Goal: Find specific page/section: Find specific page/section

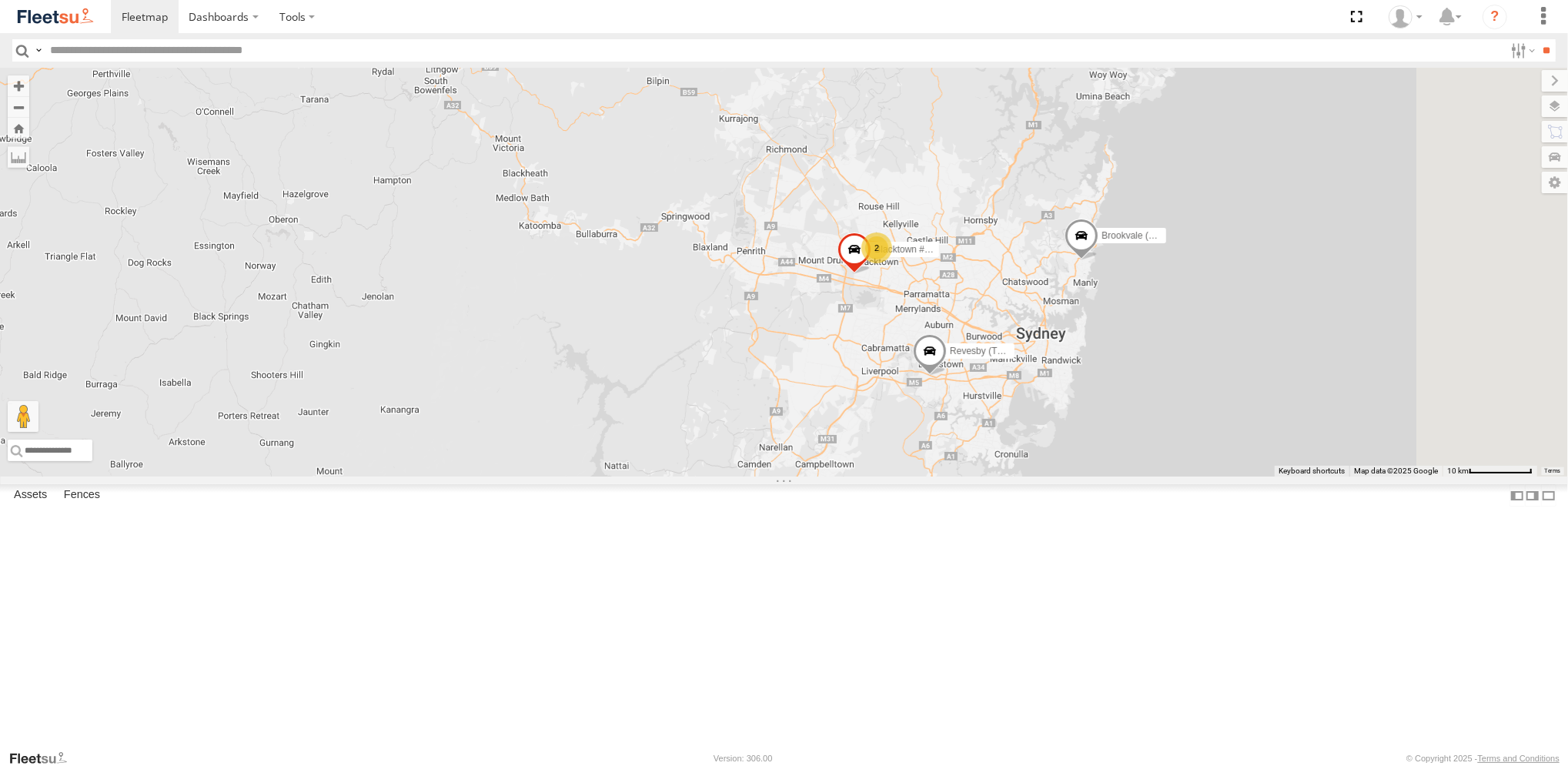
drag, startPoint x: 1117, startPoint y: 620, endPoint x: 1124, endPoint y: 540, distance: 80.3
click at [963, 477] on div "Brookvale (T10 - [PERSON_NAME]) Rural (T08 - [PERSON_NAME]) 2 Blacktown #2 (T05…" at bounding box center [784, 272] width 1568 height 409
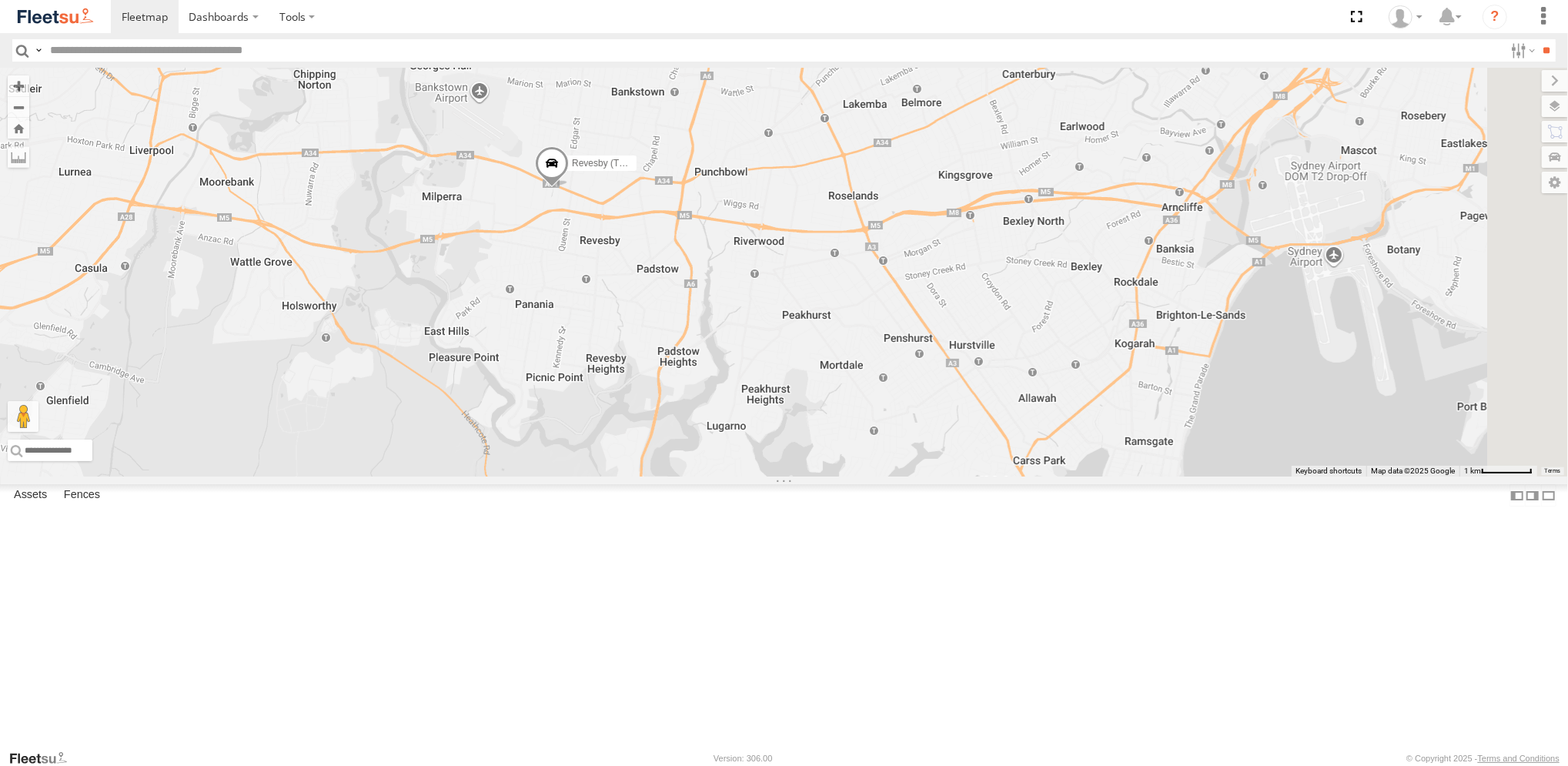
drag, startPoint x: 1255, startPoint y: 684, endPoint x: 1098, endPoint y: 475, distance: 261.4
click at [1098, 475] on div "Brookvale (T10 - [PERSON_NAME]) Rural (T08 - [PERSON_NAME]) Blacktown #2 (T05 -…" at bounding box center [784, 272] width 1568 height 409
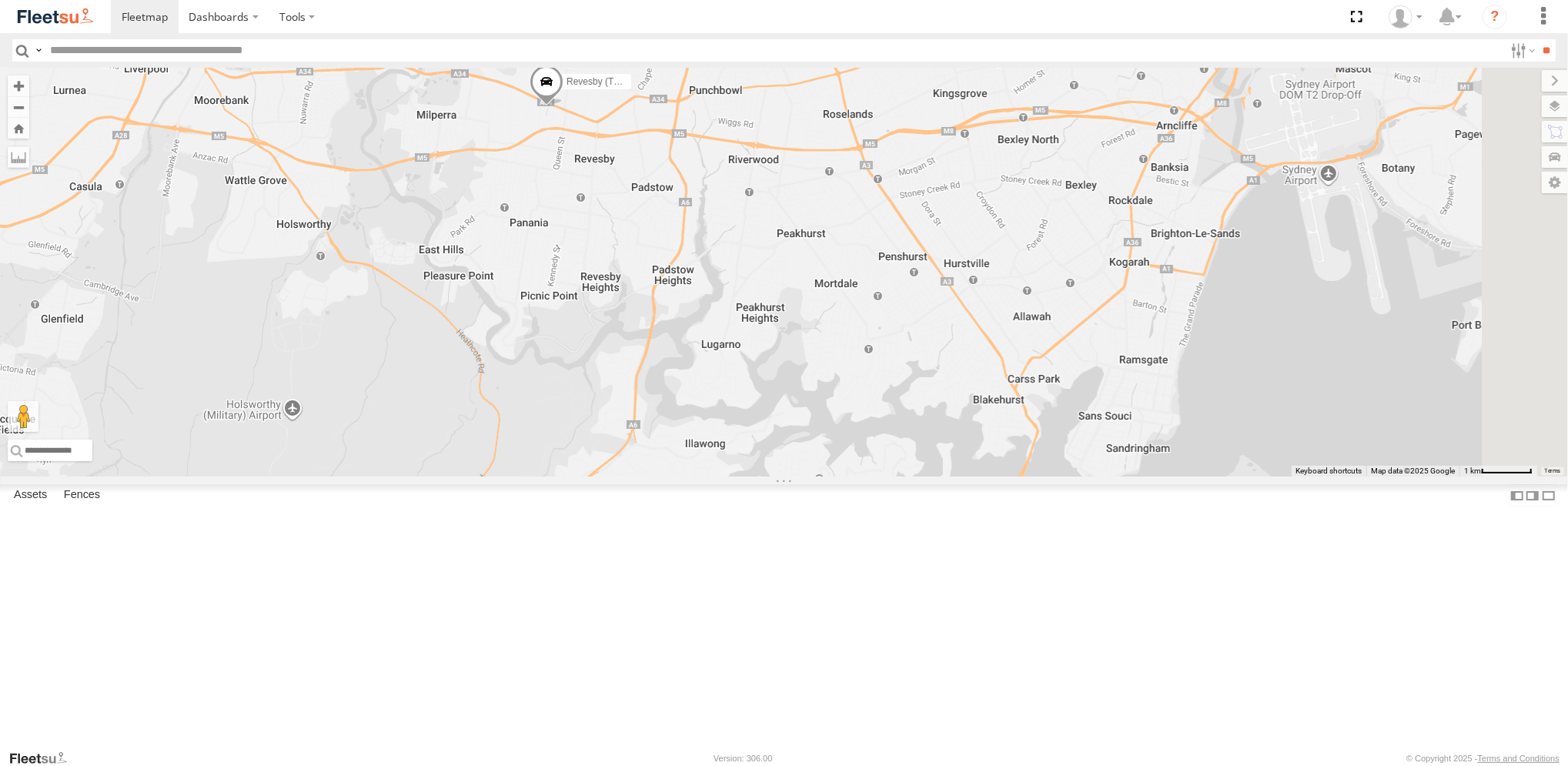
drag, startPoint x: 1128, startPoint y: 561, endPoint x: 1115, endPoint y: 418, distance: 143.6
click at [1117, 418] on div "Brookvale (T10 - [PERSON_NAME]) Rural (T08 - [PERSON_NAME]) Blacktown #2 (T05 -…" at bounding box center [784, 272] width 1568 height 409
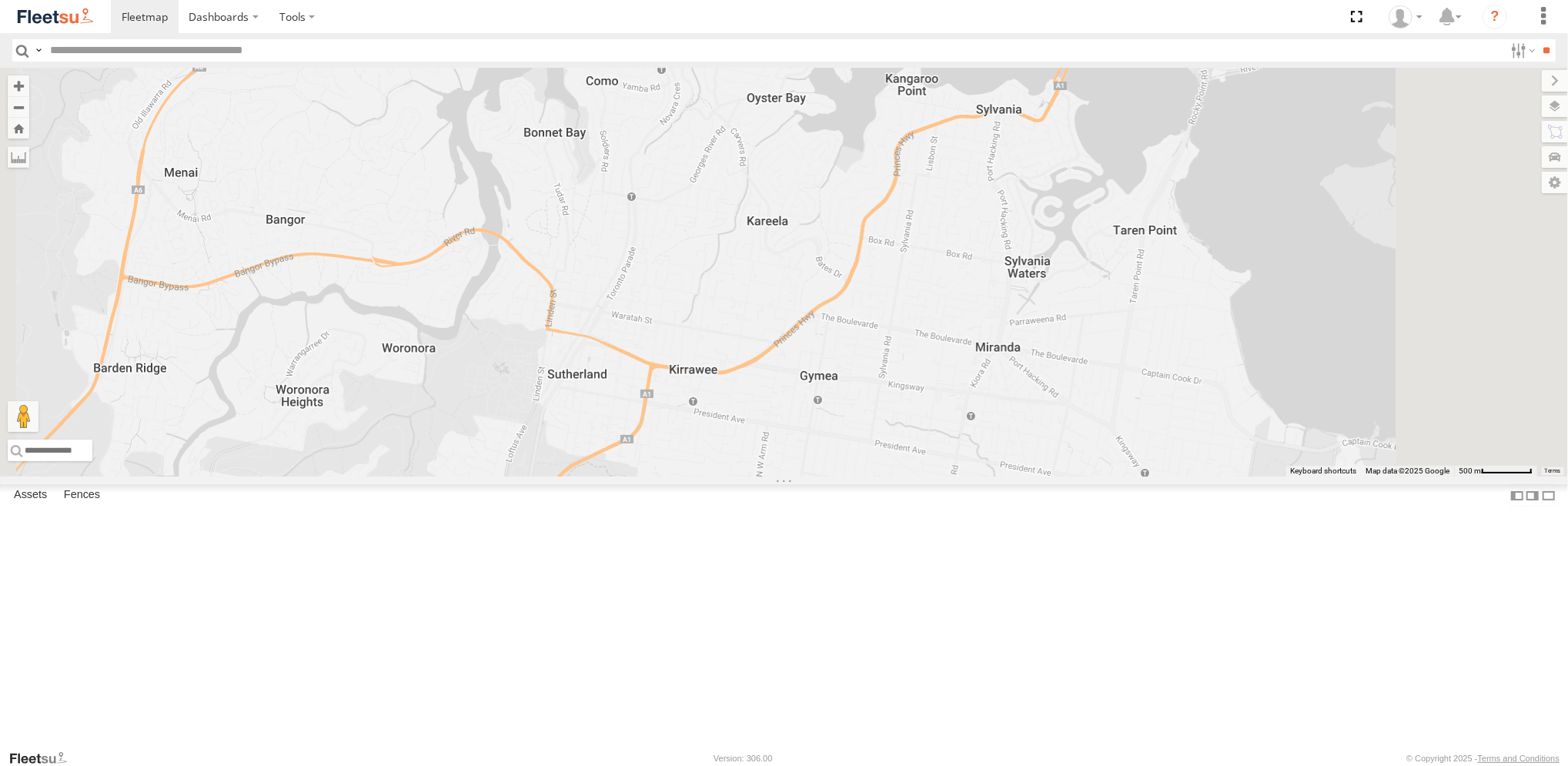
drag, startPoint x: 1054, startPoint y: 525, endPoint x: 929, endPoint y: 300, distance: 257.4
click at [929, 300] on div "Brookvale (T10 - [PERSON_NAME]) Rural (T08 - [PERSON_NAME]) Blacktown #2 (T05 -…" at bounding box center [784, 272] width 1568 height 409
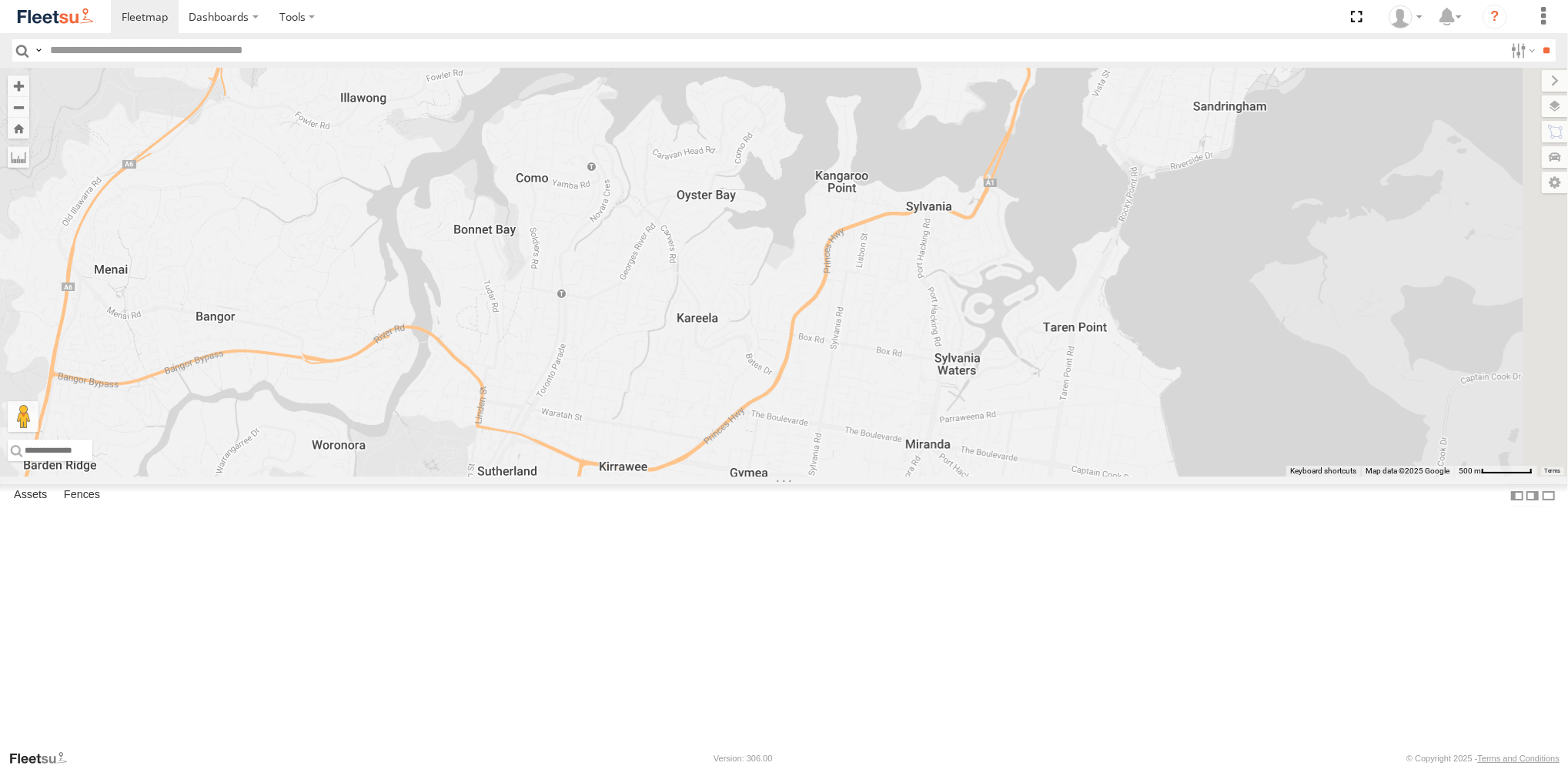
drag, startPoint x: 903, startPoint y: 349, endPoint x: 830, endPoint y: 460, distance: 132.9
click at [830, 460] on div "Brookvale (T10 - [PERSON_NAME]) Rural (T08 - [PERSON_NAME]) Blacktown #2 (T05 -…" at bounding box center [784, 272] width 1568 height 409
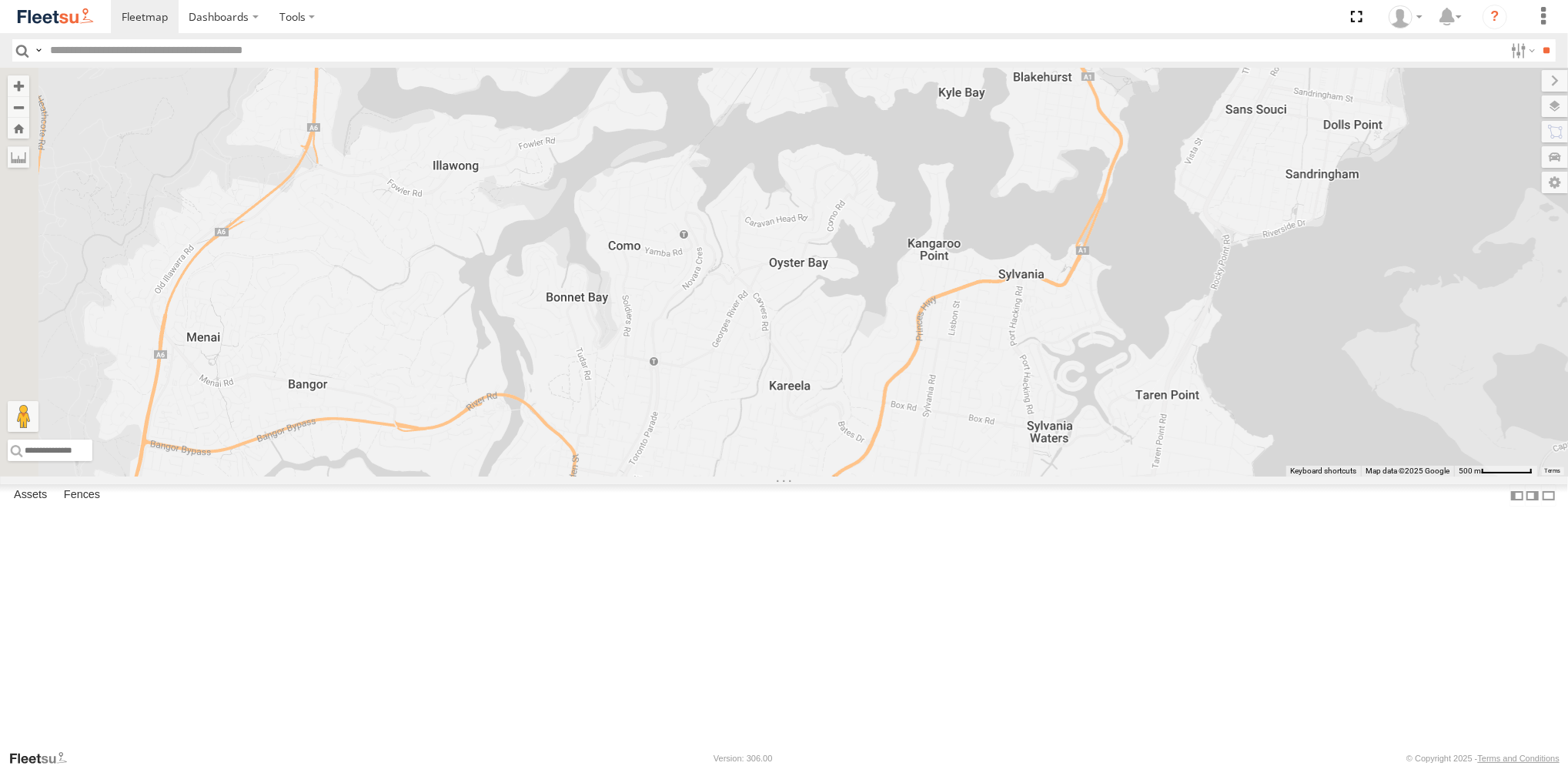
drag, startPoint x: 786, startPoint y: 450, endPoint x: 933, endPoint y: 538, distance: 171.3
click at [950, 477] on div "Brookvale (T10 - [PERSON_NAME]) Rural (T08 - [PERSON_NAME]) Blacktown #2 (T05 -…" at bounding box center [784, 272] width 1568 height 409
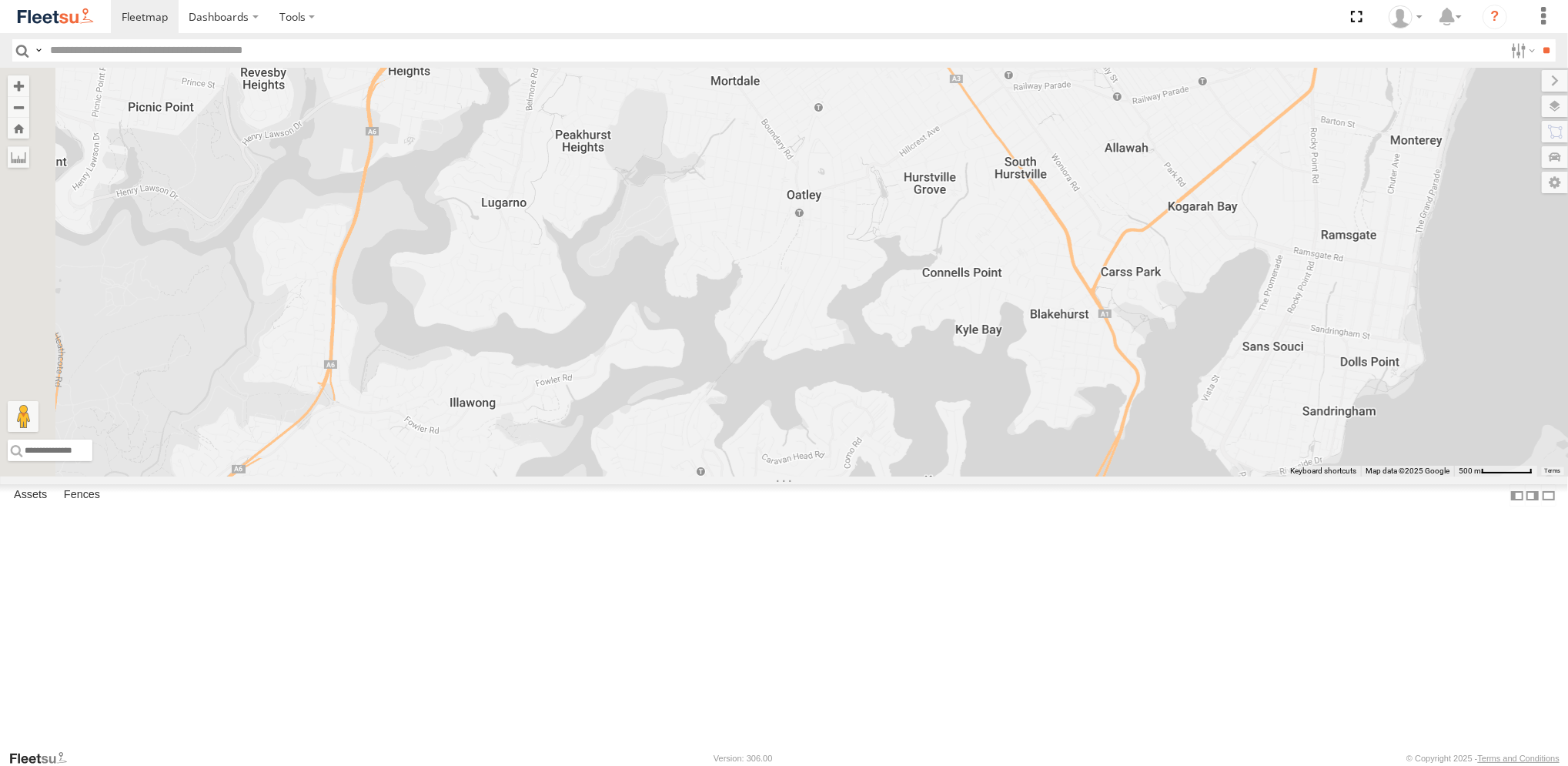
drag, startPoint x: 791, startPoint y: 429, endPoint x: 735, endPoint y: 632, distance: 210.6
click at [735, 477] on div "Brookvale (T10 - [PERSON_NAME]) Rural (T08 - [PERSON_NAME]) Blacktown #2 (T05 -…" at bounding box center [784, 272] width 1568 height 409
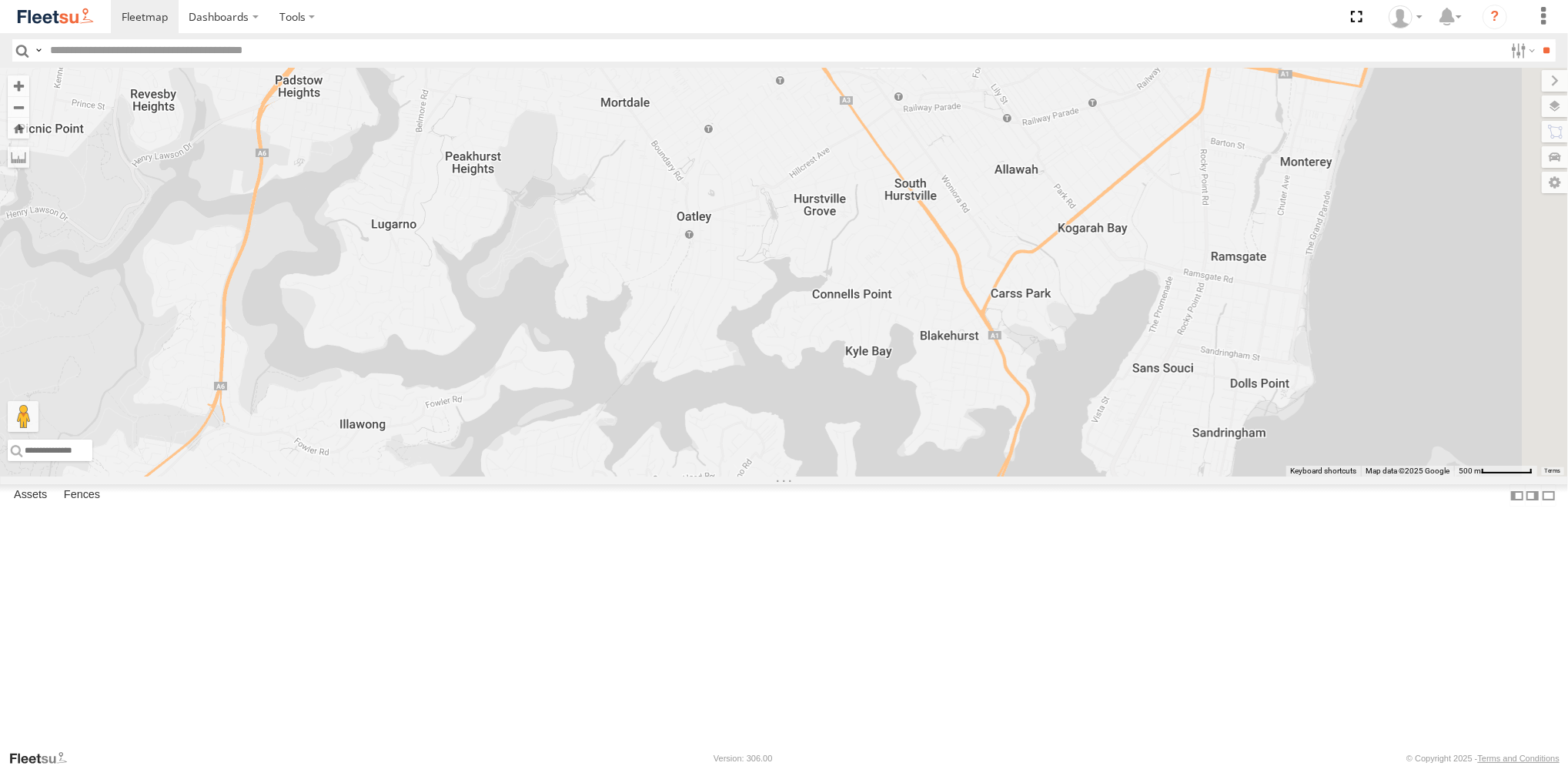
drag, startPoint x: 1158, startPoint y: 509, endPoint x: 608, endPoint y: 776, distance: 611.4
click at [608, 765] on html "Dashboards" at bounding box center [784, 383] width 1568 height 766
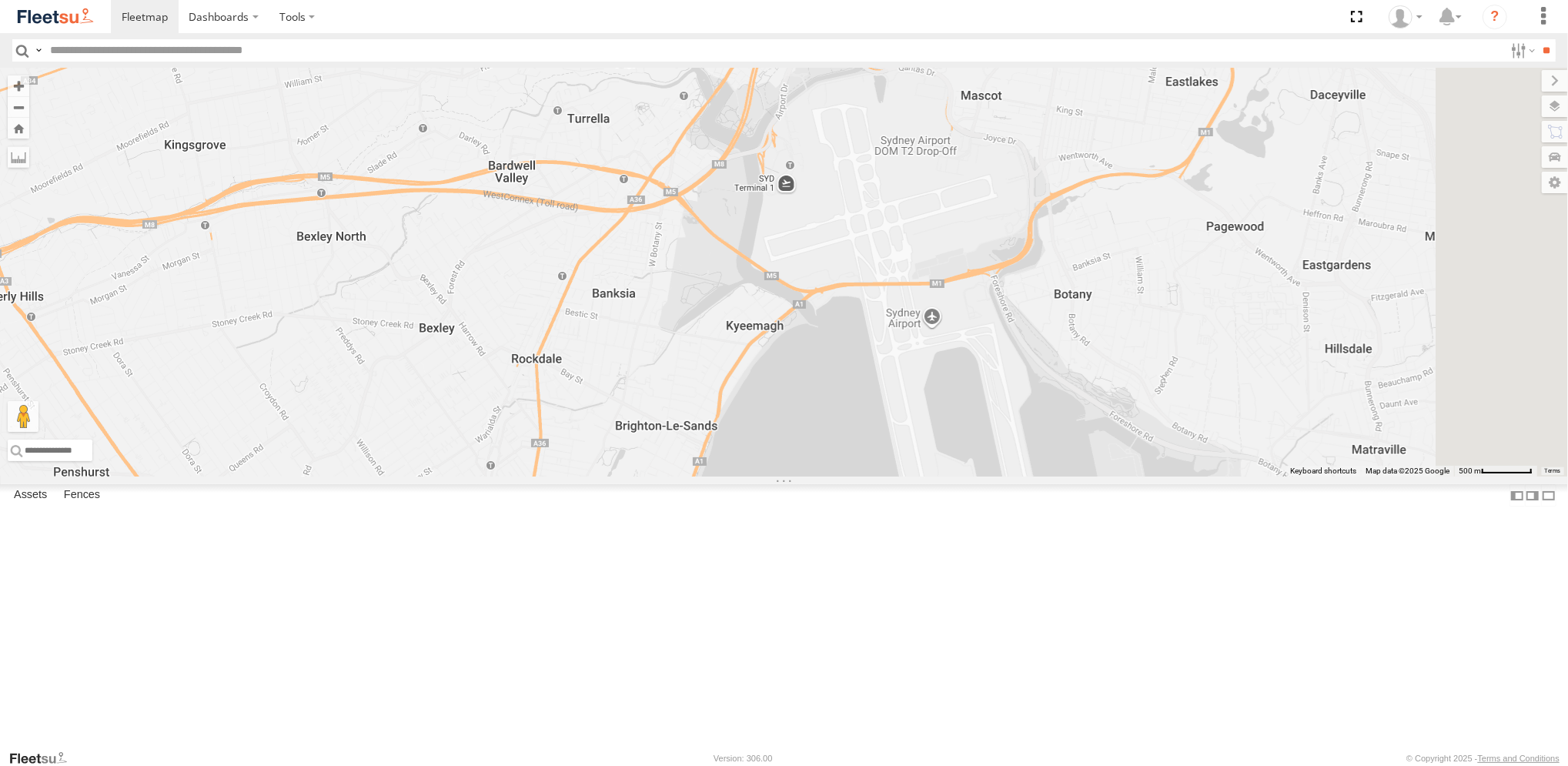
drag, startPoint x: 766, startPoint y: 526, endPoint x: 718, endPoint y: 575, distance: 68.6
click at [613, 477] on div "Brookvale (T10 - [PERSON_NAME]) Rural (T08 - [PERSON_NAME]) Blacktown #2 (T05 -…" at bounding box center [784, 272] width 1568 height 409
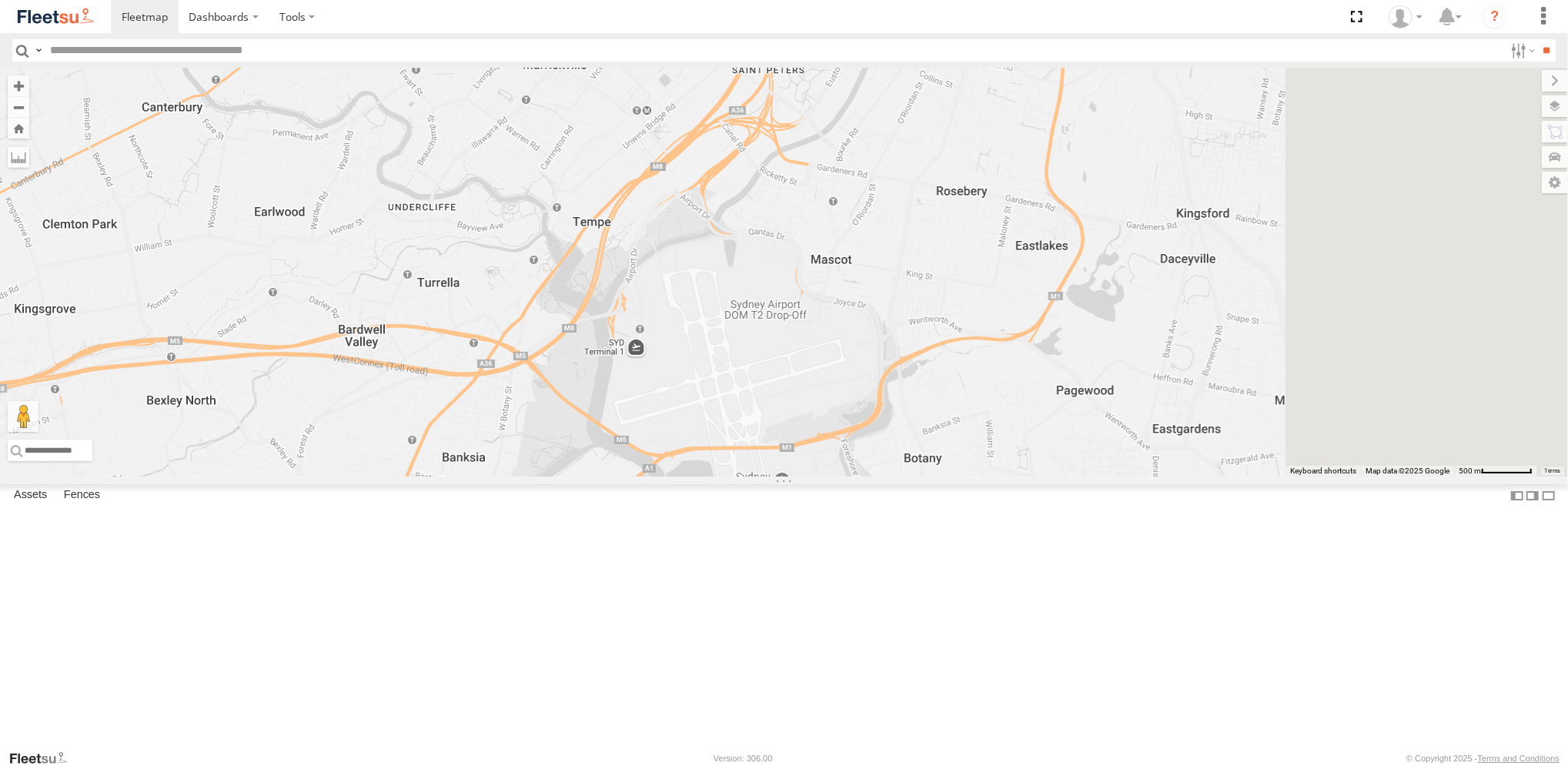
drag, startPoint x: 803, startPoint y: 488, endPoint x: 644, endPoint y: 671, distance: 242.4
click at [644, 477] on div "Brookvale (T10 - [PERSON_NAME]) Rural (T08 - [PERSON_NAME]) Blacktown #2 (T05 -…" at bounding box center [784, 272] width 1568 height 409
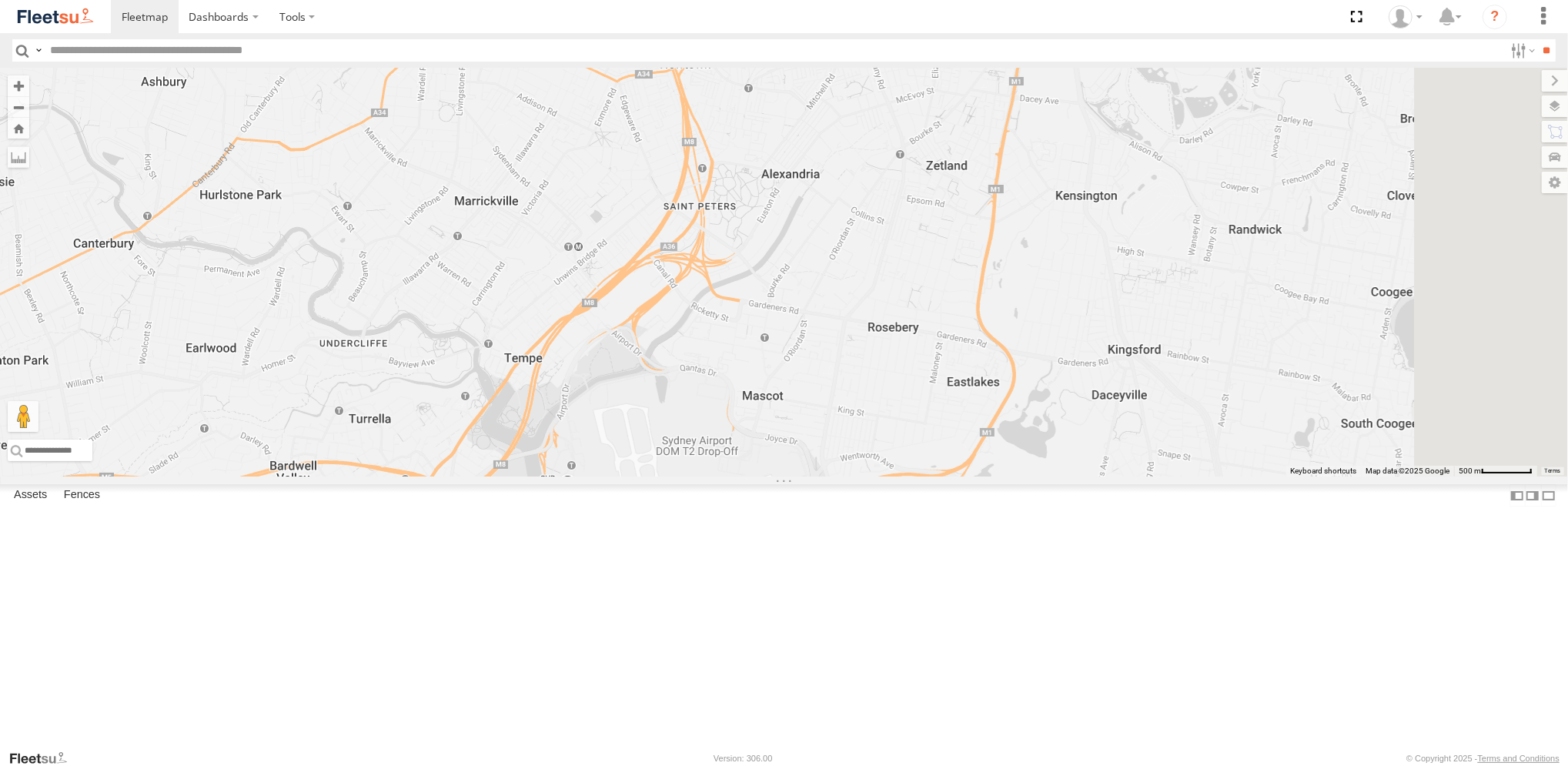
drag, startPoint x: 890, startPoint y: 516, endPoint x: 830, endPoint y: 637, distance: 135.1
click at [830, 477] on div "Brookvale (T10 - [PERSON_NAME]) Rural (T08 - [PERSON_NAME]) Blacktown #2 (T05 -…" at bounding box center [784, 272] width 1568 height 409
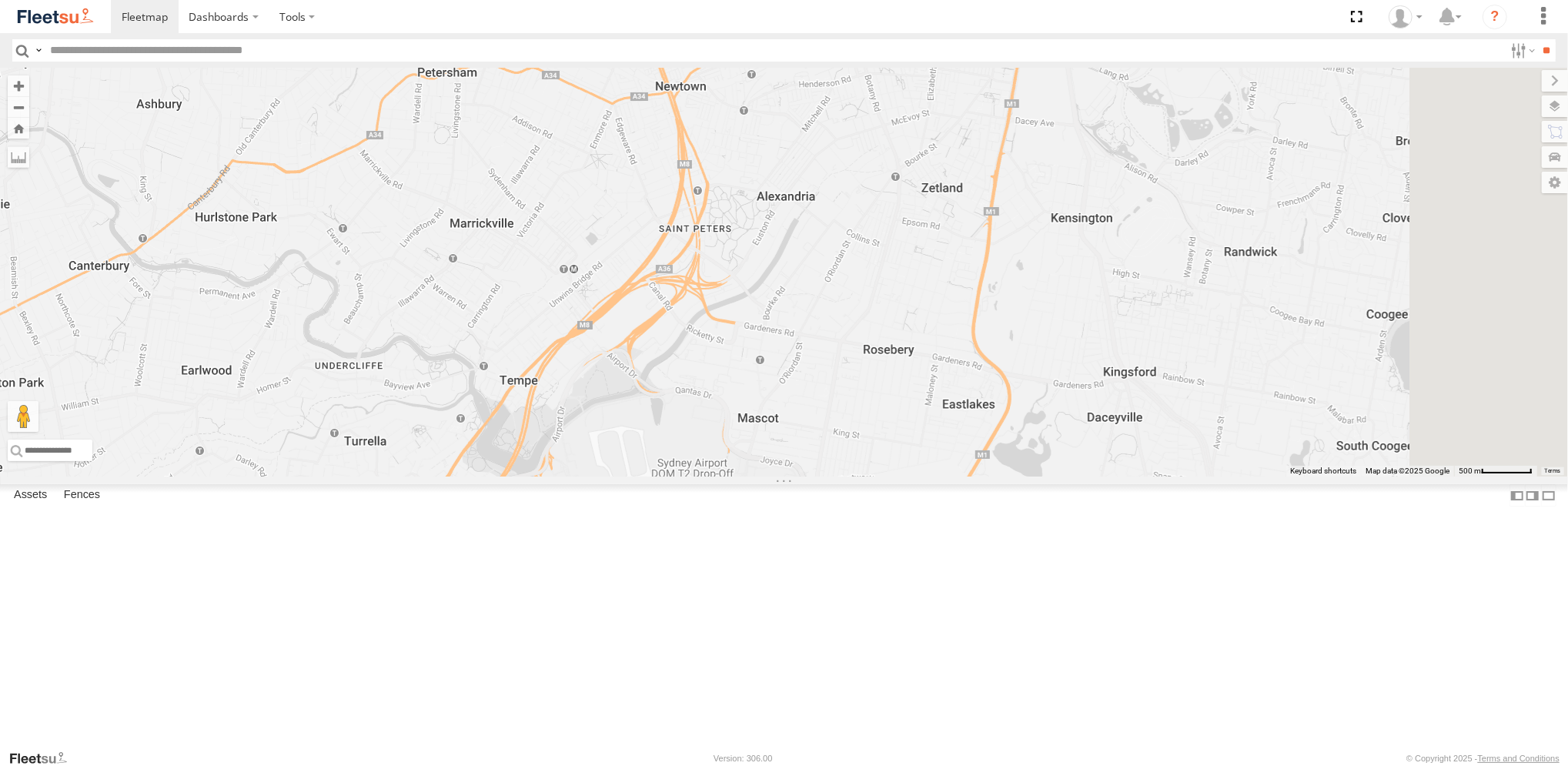
drag, startPoint x: 954, startPoint y: 416, endPoint x: 950, endPoint y: 440, distance: 24.3
click at [950, 440] on div "Brookvale (T10 - [PERSON_NAME]) Rural (T08 - [PERSON_NAME]) Blacktown #2 (T05 -…" at bounding box center [784, 272] width 1568 height 409
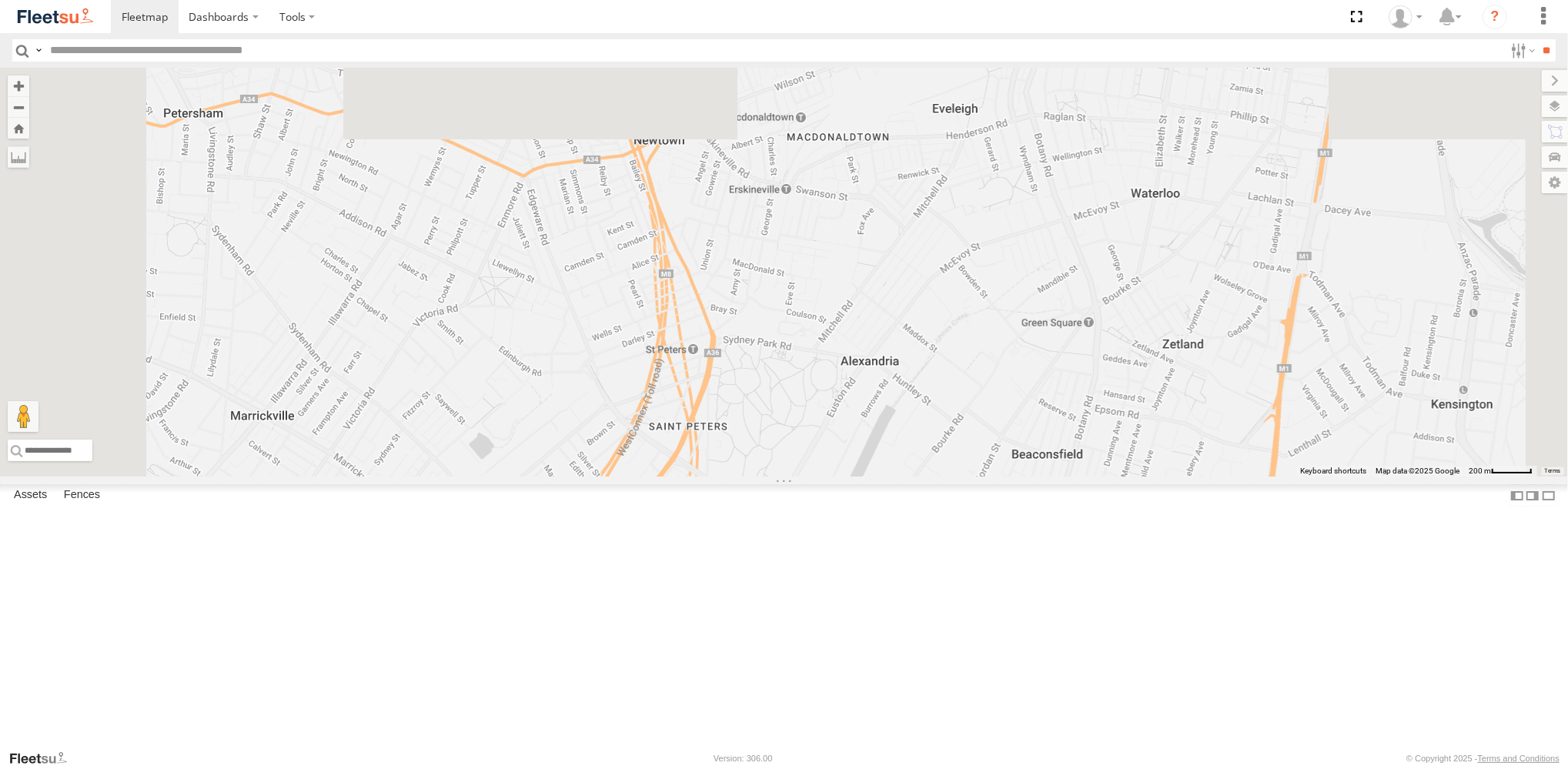
drag, startPoint x: 858, startPoint y: 345, endPoint x: 910, endPoint y: 623, distance: 282.8
click at [910, 477] on div "Brookvale (T10 - [PERSON_NAME]) Rural (T08 - [PERSON_NAME]) Blacktown #2 (T05 -…" at bounding box center [784, 272] width 1568 height 409
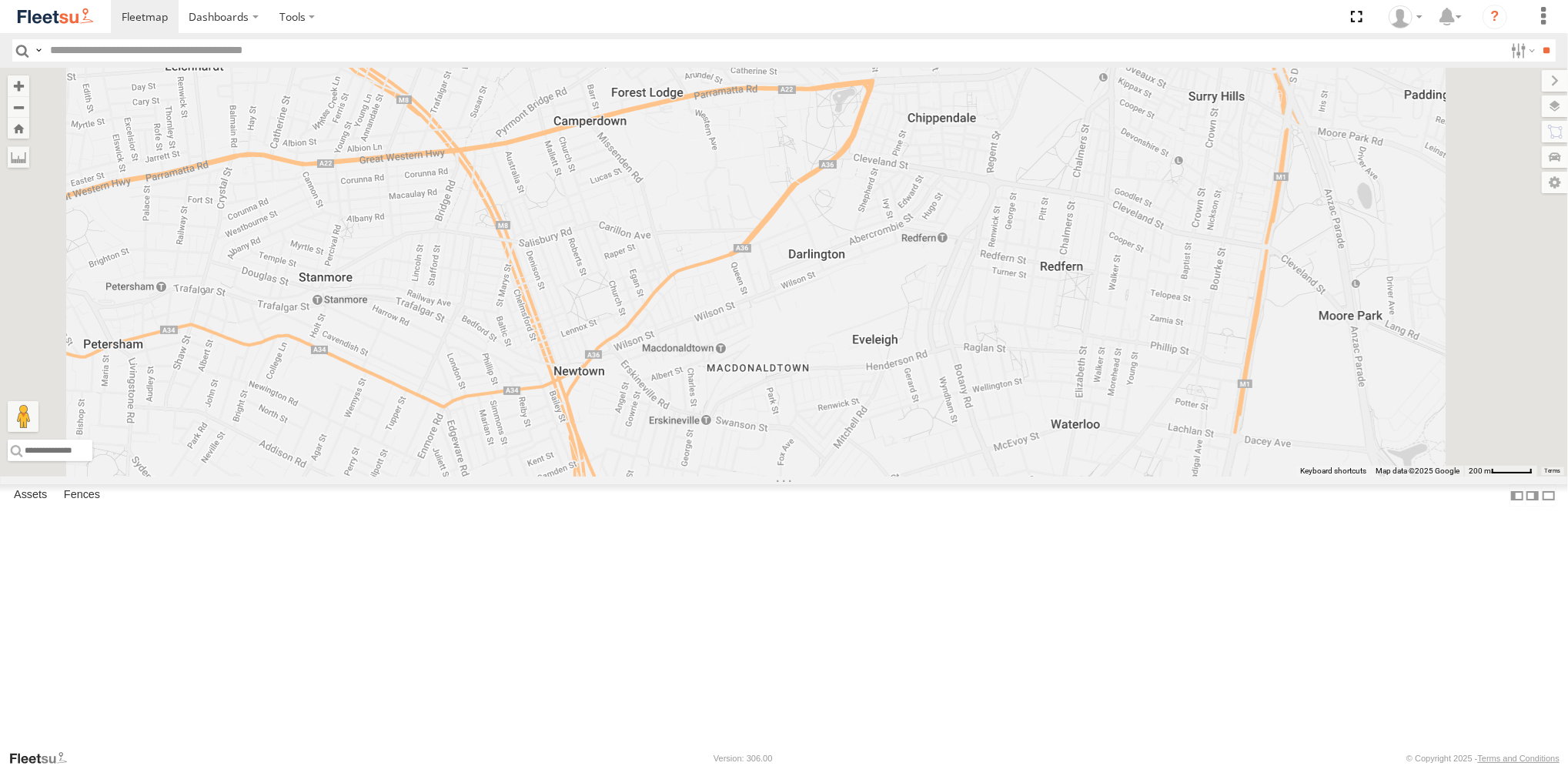
drag, startPoint x: 905, startPoint y: 451, endPoint x: 841, endPoint y: 676, distance: 233.9
click at [840, 477] on div "Brookvale (T10 - [PERSON_NAME]) Rural (T08 - [PERSON_NAME]) Blacktown #2 (T05 -…" at bounding box center [784, 272] width 1568 height 409
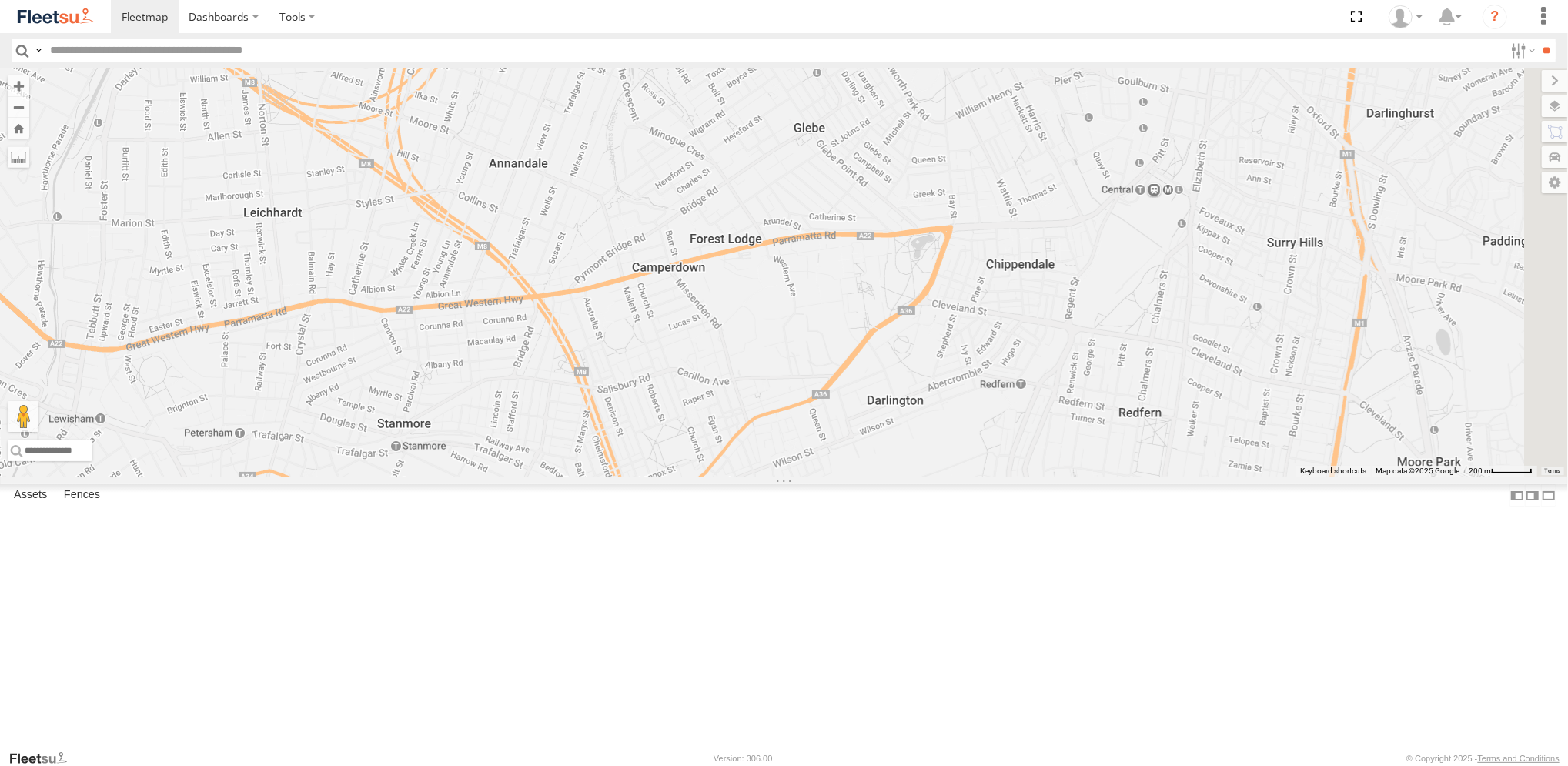
drag, startPoint x: 789, startPoint y: 585, endPoint x: 813, endPoint y: 702, distance: 119.4
click at [827, 477] on div "Brookvale (T10 - [PERSON_NAME]) Rural (T08 - [PERSON_NAME]) Blacktown #2 (T05 -…" at bounding box center [784, 272] width 1568 height 409
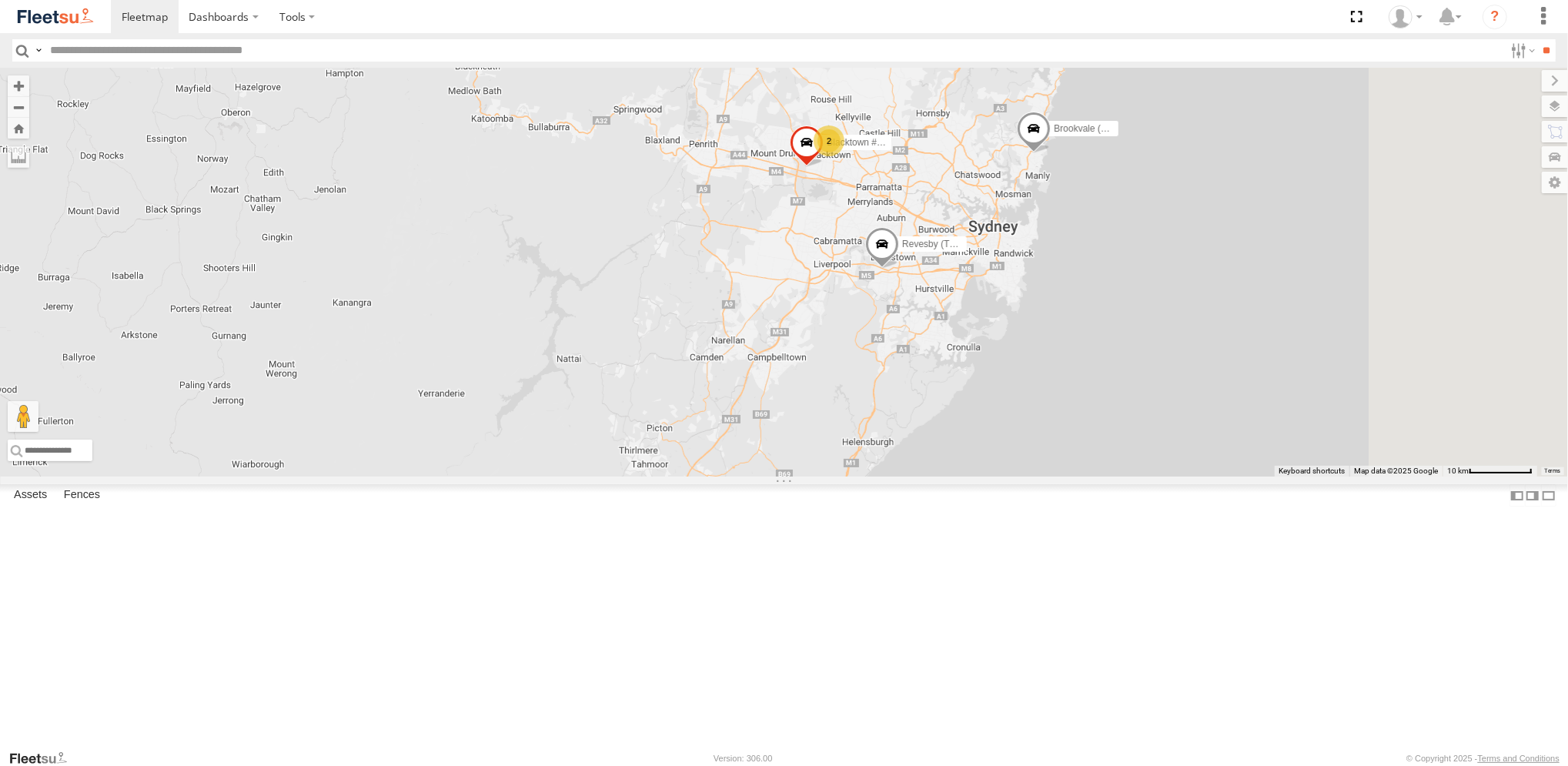
drag, startPoint x: 1114, startPoint y: 509, endPoint x: 1070, endPoint y: 479, distance: 53.3
click at [1070, 477] on div "Brookvale (T10 - [PERSON_NAME]) Rural (T08 - [PERSON_NAME]) 2 Blacktown #2 (T05…" at bounding box center [784, 272] width 1568 height 409
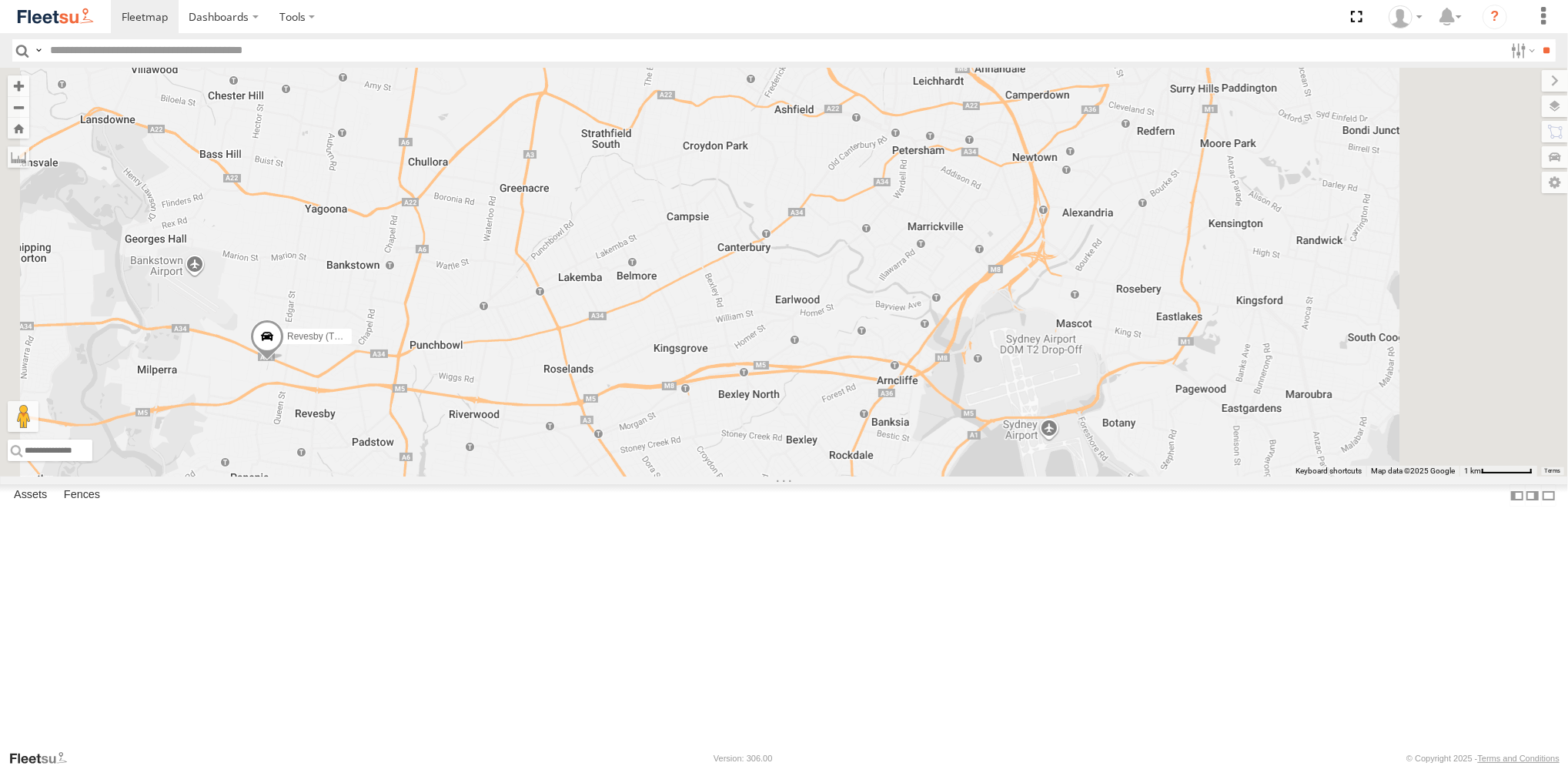
drag, startPoint x: 814, startPoint y: 344, endPoint x: 776, endPoint y: 558, distance: 217.3
click at [776, 477] on div "Brookvale (T10 - [PERSON_NAME]) Rural (T08 - [PERSON_NAME]) Blacktown #2 (T05 -…" at bounding box center [784, 272] width 1568 height 409
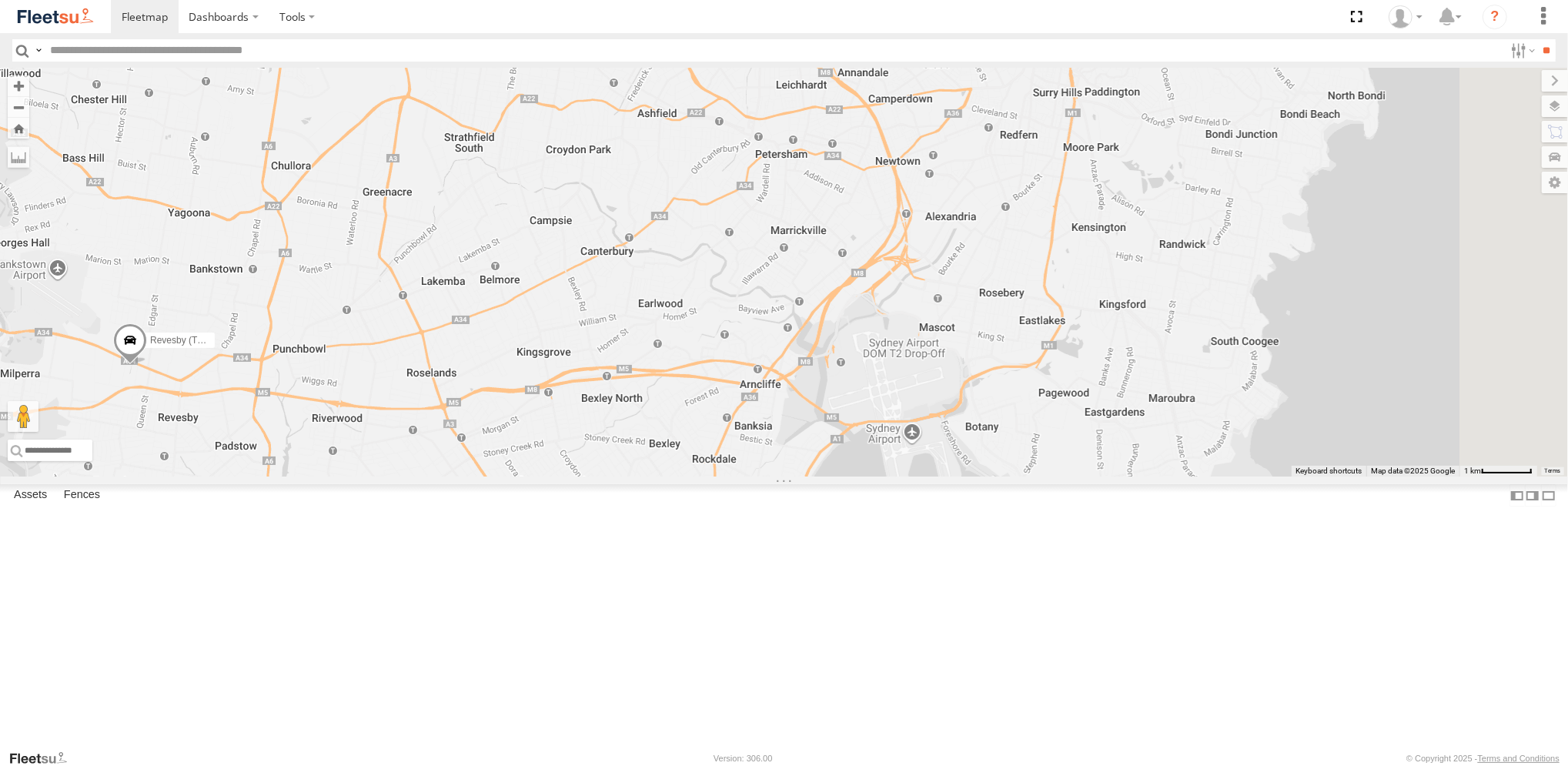
drag, startPoint x: 838, startPoint y: 481, endPoint x: 662, endPoint y: 509, distance: 178.2
click at [662, 477] on div "Brookvale (T10 - [PERSON_NAME]) Rural (T08 - [PERSON_NAME]) Blacktown #2 (T05 -…" at bounding box center [784, 272] width 1568 height 409
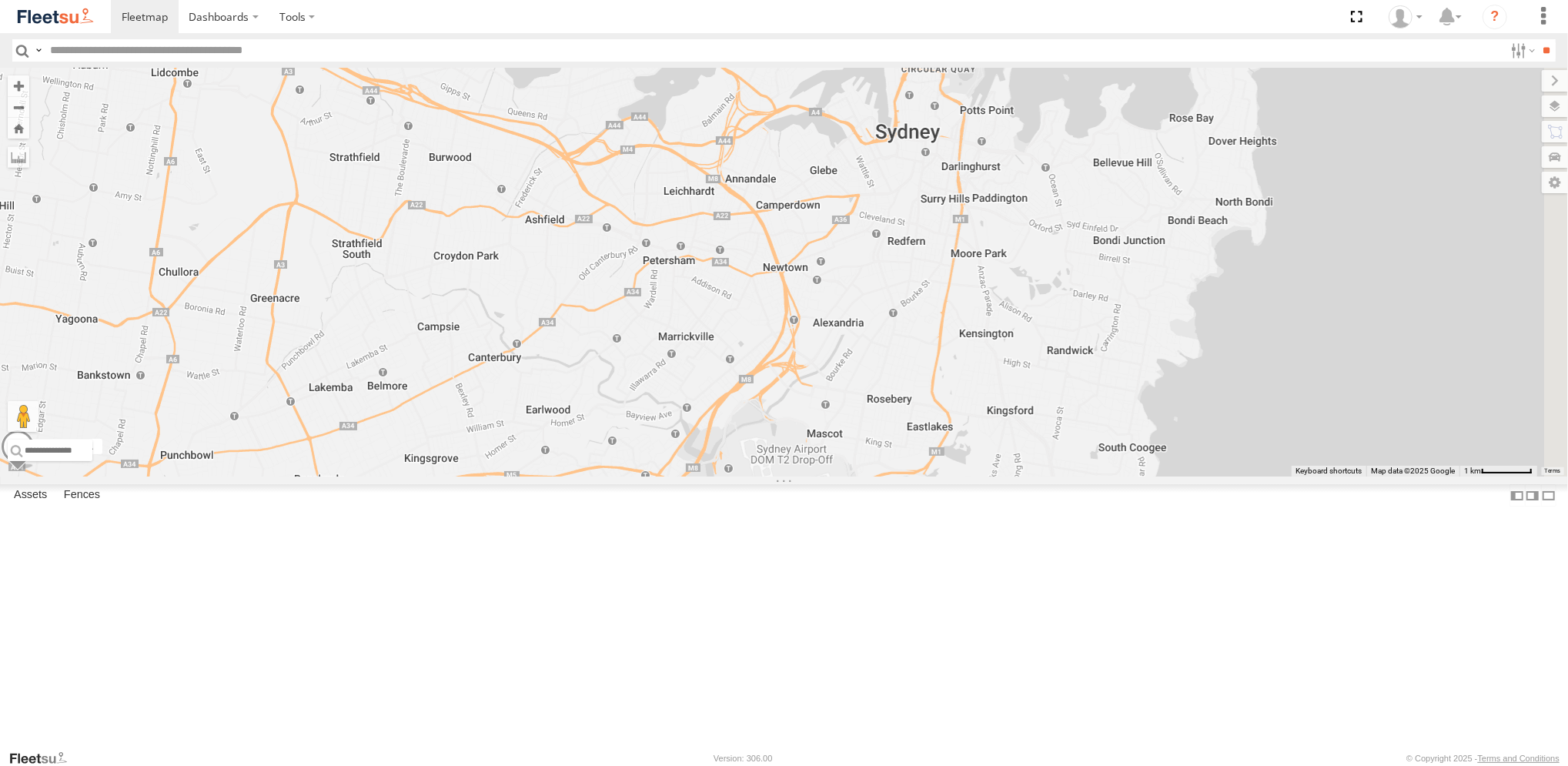
drag, startPoint x: 1038, startPoint y: 317, endPoint x: 942, endPoint y: 419, distance: 140.1
click at [942, 419] on div "Brookvale (T10 - [PERSON_NAME]) Rural (T08 - [PERSON_NAME]) Blacktown #2 (T05 -…" at bounding box center [784, 272] width 1568 height 409
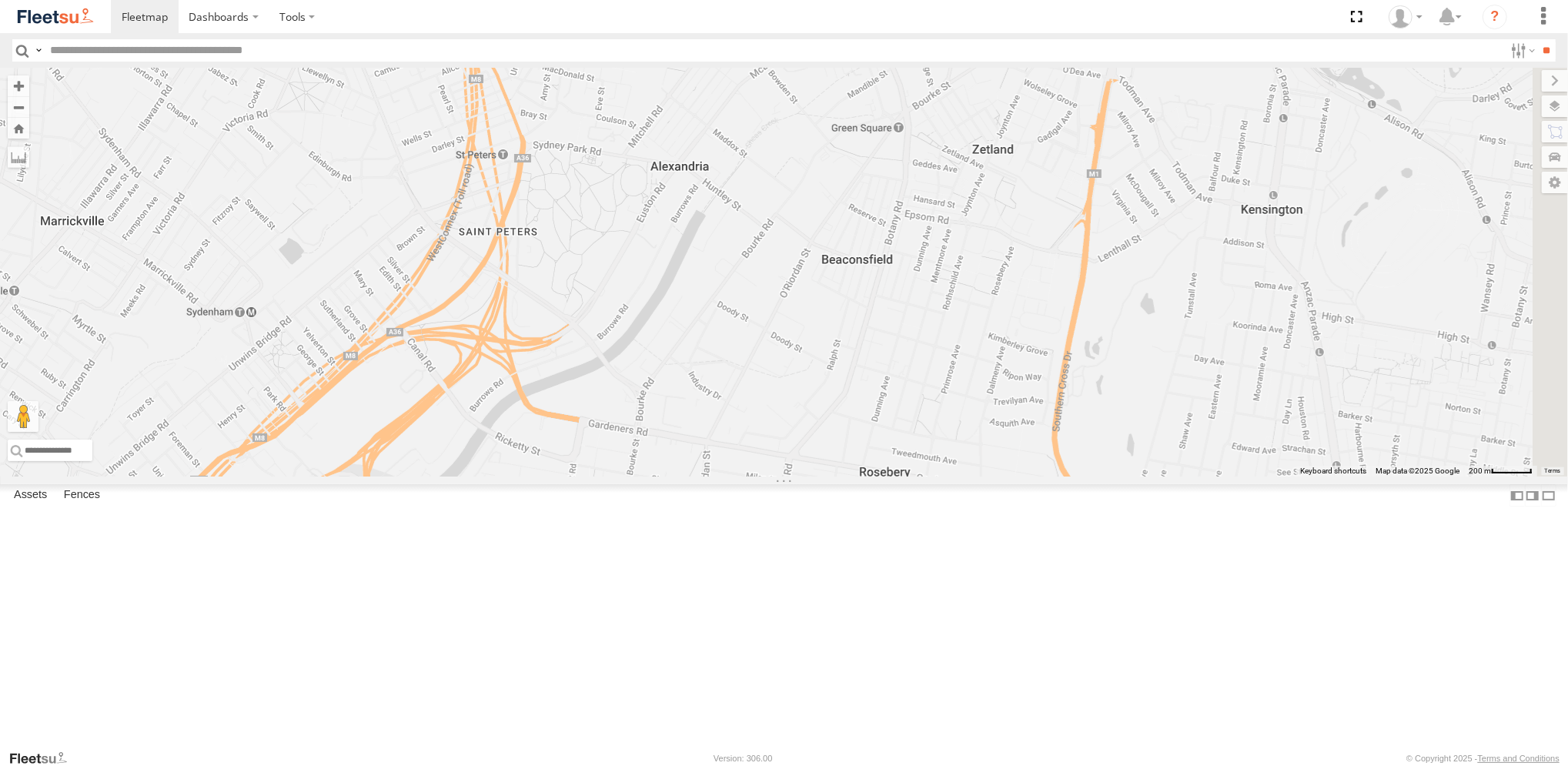
drag, startPoint x: 1052, startPoint y: 456, endPoint x: 814, endPoint y: 297, distance: 286.2
click at [814, 297] on div "Brookvale (T10 - [PERSON_NAME]) Rural (T08 - [PERSON_NAME]) Blacktown #2 (T05 -…" at bounding box center [784, 272] width 1568 height 409
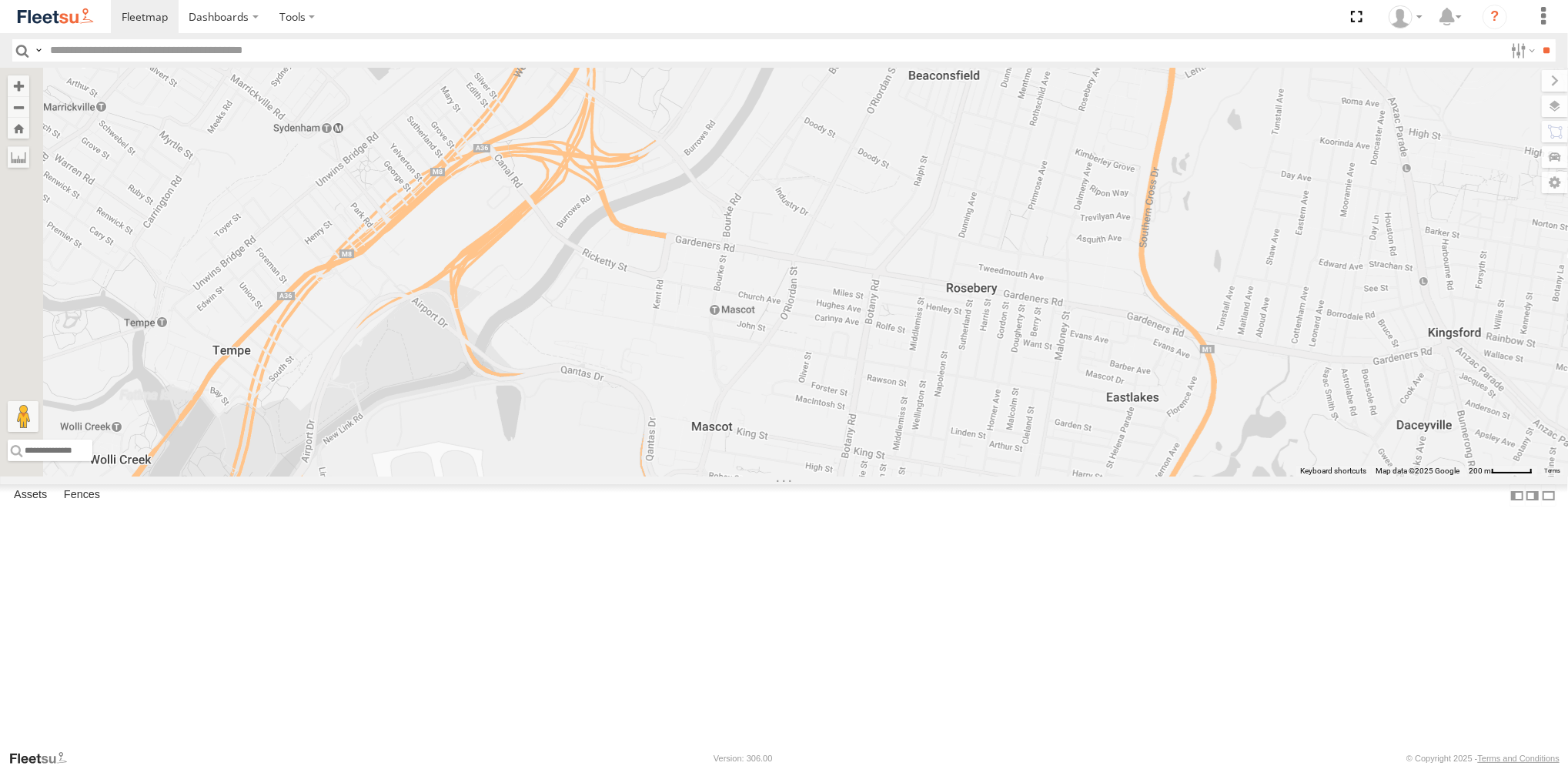
drag, startPoint x: 778, startPoint y: 537, endPoint x: 866, endPoint y: 353, distance: 204.0
click at [866, 353] on div "Brookvale (T10 - [PERSON_NAME]) Rural (T08 - [PERSON_NAME]) Blacktown #2 (T05 -…" at bounding box center [784, 272] width 1568 height 409
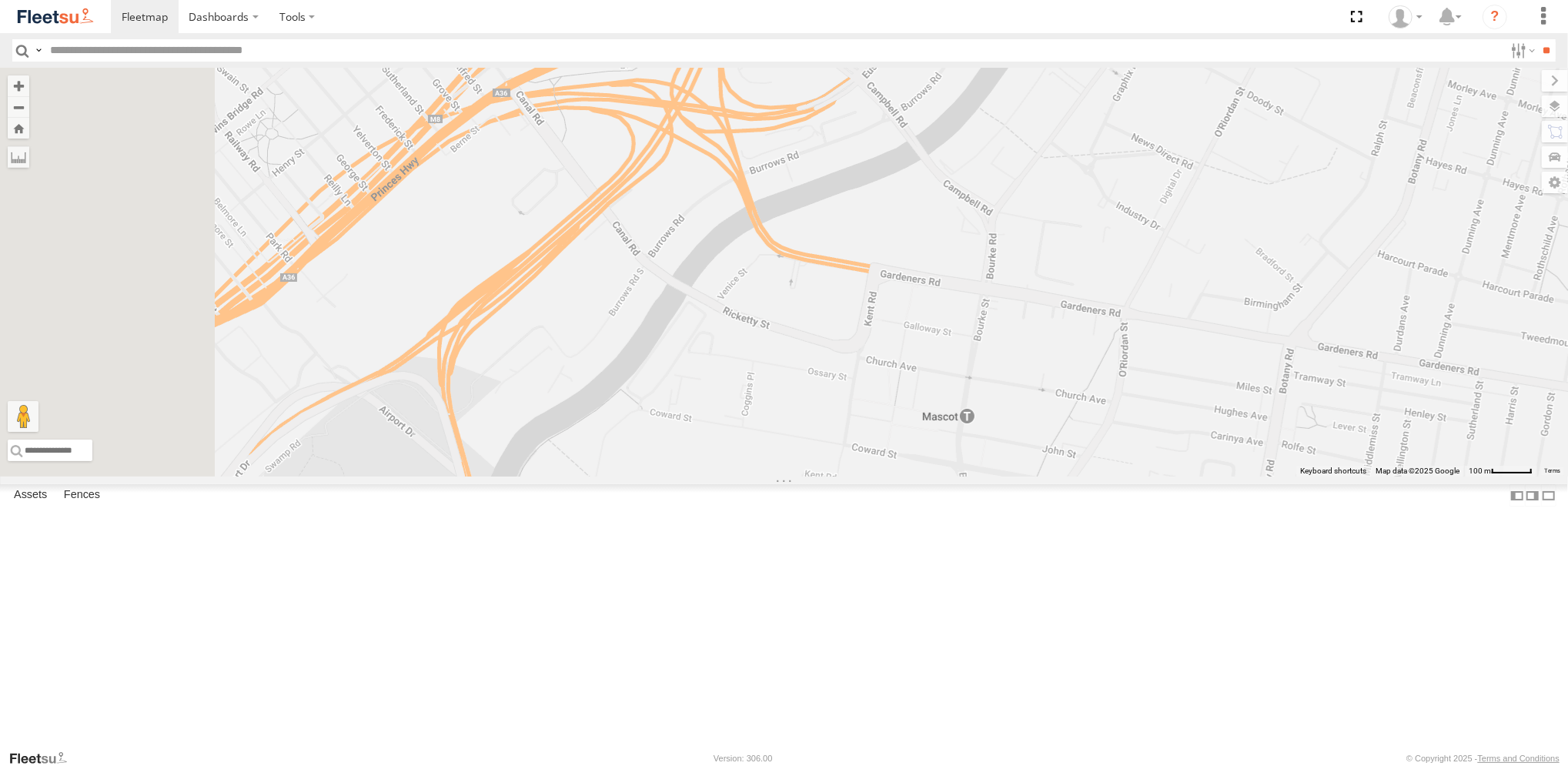
drag, startPoint x: 754, startPoint y: 413, endPoint x: 942, endPoint y: 576, distance: 248.8
click at [942, 477] on div "Brookvale (T10 - [PERSON_NAME]) Rural (T08 - [PERSON_NAME]) Blacktown #2 (T05 -…" at bounding box center [784, 272] width 1568 height 409
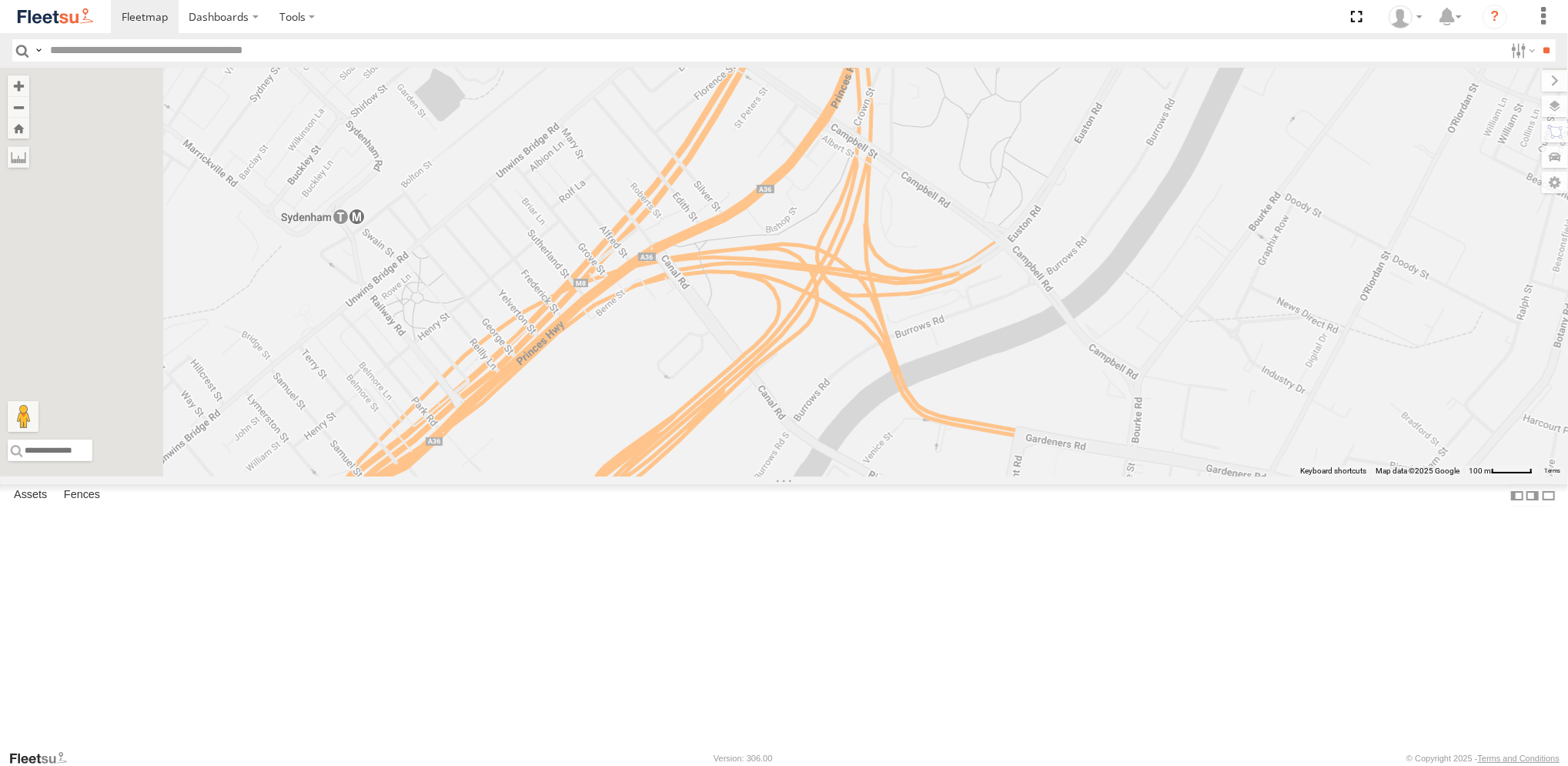
drag, startPoint x: 922, startPoint y: 458, endPoint x: 869, endPoint y: 508, distance: 72.9
click at [907, 477] on div "Brookvale (T10 - [PERSON_NAME]) Rural (T08 - [PERSON_NAME]) Blacktown #2 (T05 -…" at bounding box center [784, 272] width 1568 height 409
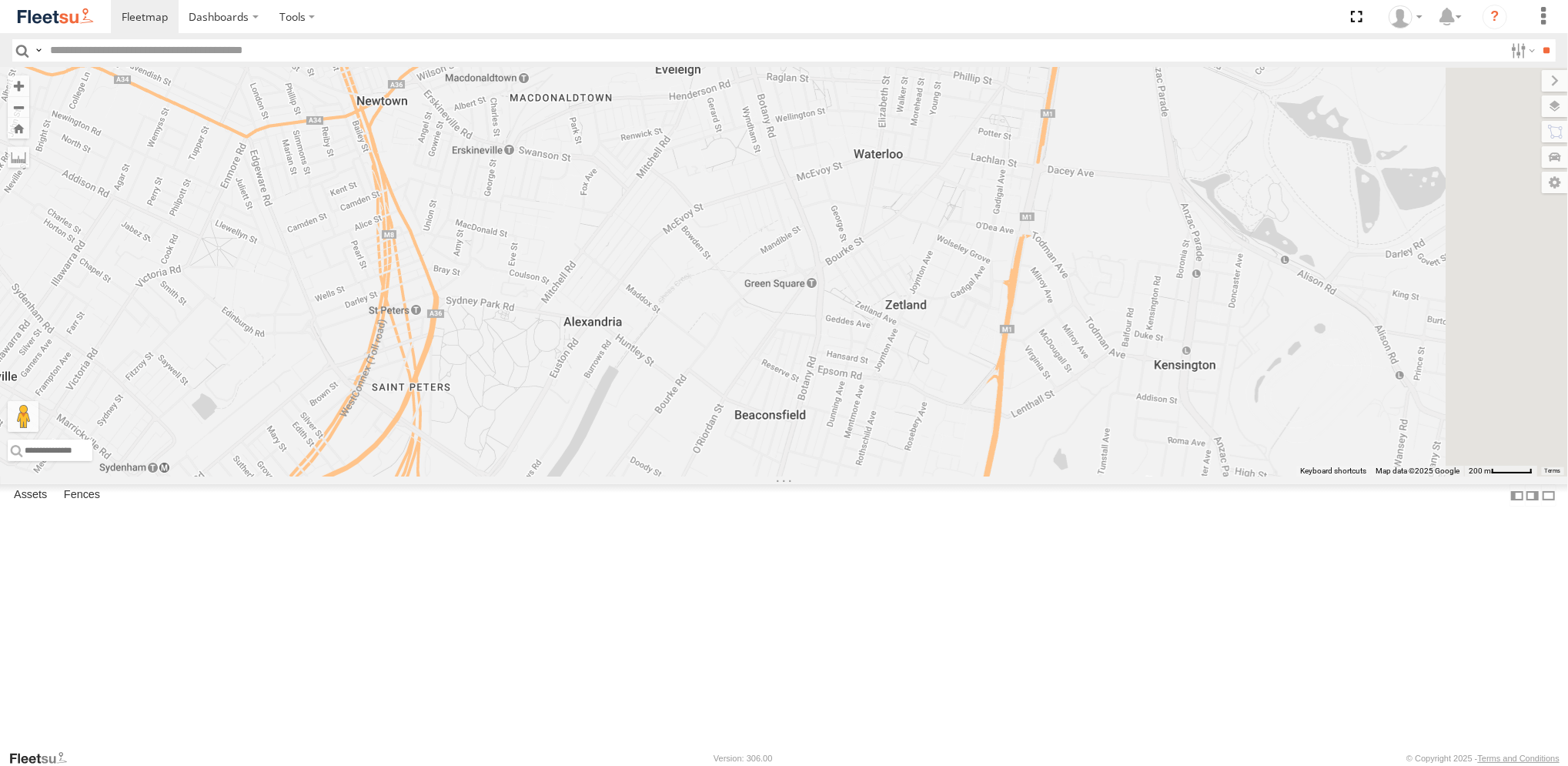
drag, startPoint x: 875, startPoint y: 597, endPoint x: 571, endPoint y: 687, distance: 317.0
click at [543, 748] on body "Dashboards ?" at bounding box center [784, 383] width 1568 height 766
